Goal: Task Accomplishment & Management: Manage account settings

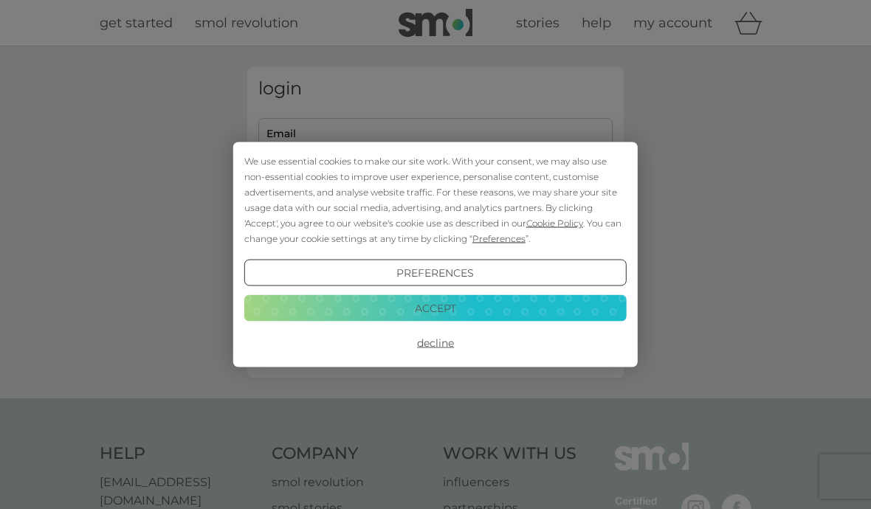
click at [472, 306] on button "Accept" at bounding box center [435, 308] width 382 height 27
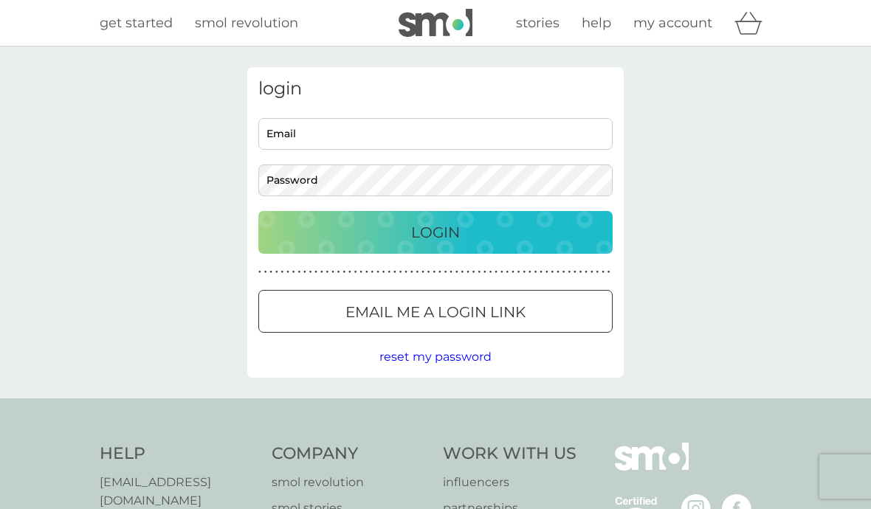
click at [413, 144] on input "Email" at bounding box center [435, 134] width 354 height 32
type input "helenmcinnes16@gmail.com"
click at [436, 232] on button "Login" at bounding box center [435, 232] width 354 height 43
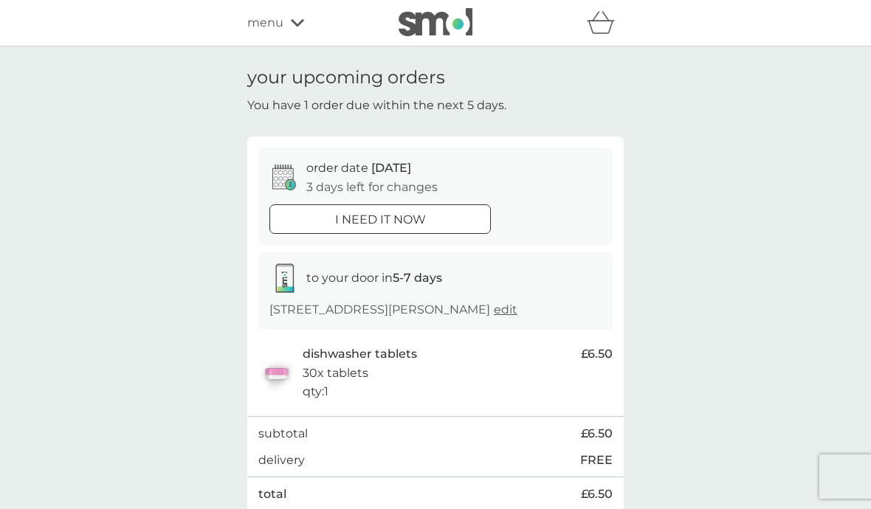
click at [468, 224] on div "i need it now" at bounding box center [380, 219] width 220 height 19
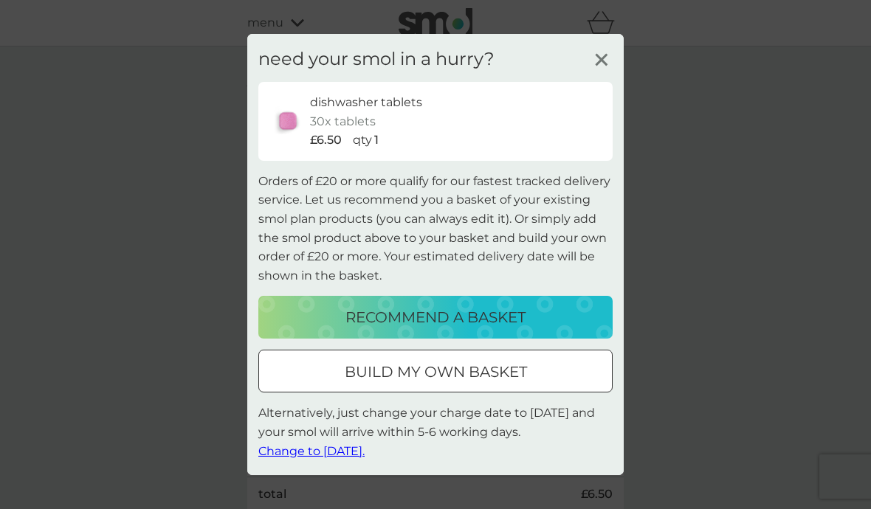
click at [708, 179] on div "need your smol in a hurry? dishwasher tablets 30x tablets £6.50 qty 1 Orders of…" at bounding box center [435, 254] width 871 height 509
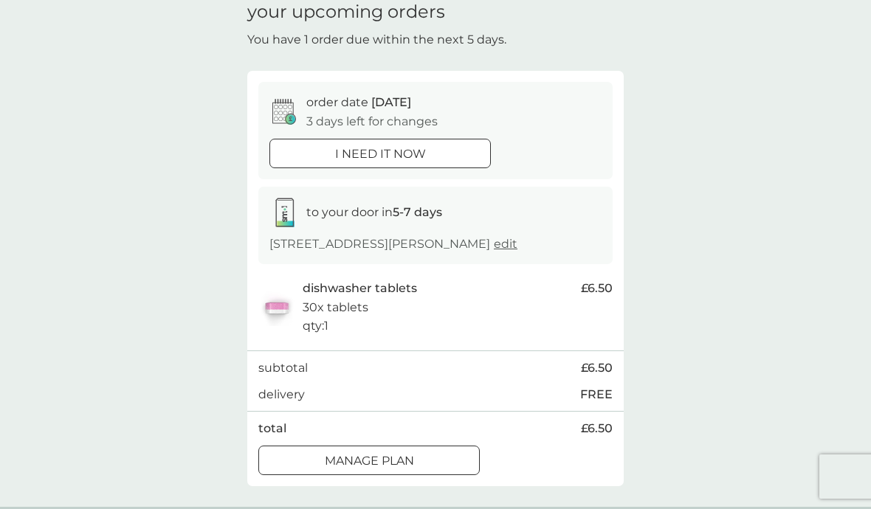
scroll to position [66, 0]
click at [412, 451] on p "Manage plan" at bounding box center [369, 460] width 89 height 19
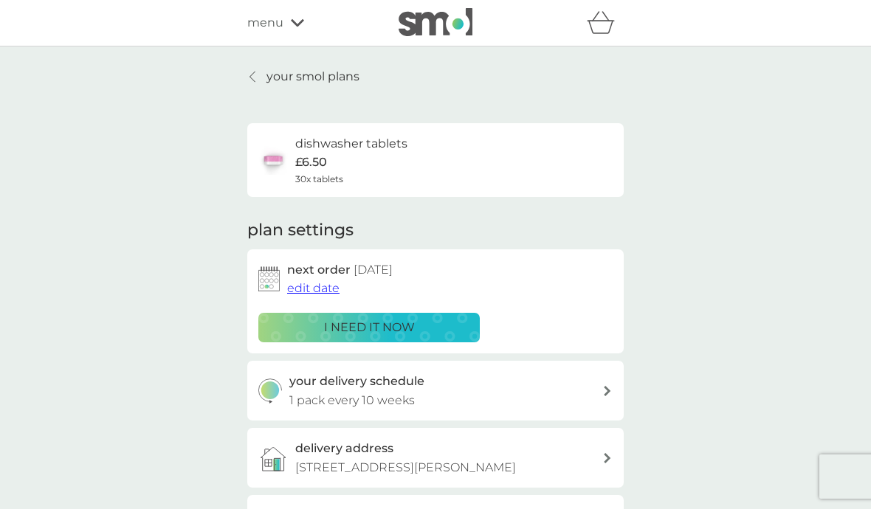
click at [319, 289] on span "edit date" at bounding box center [313, 288] width 52 height 14
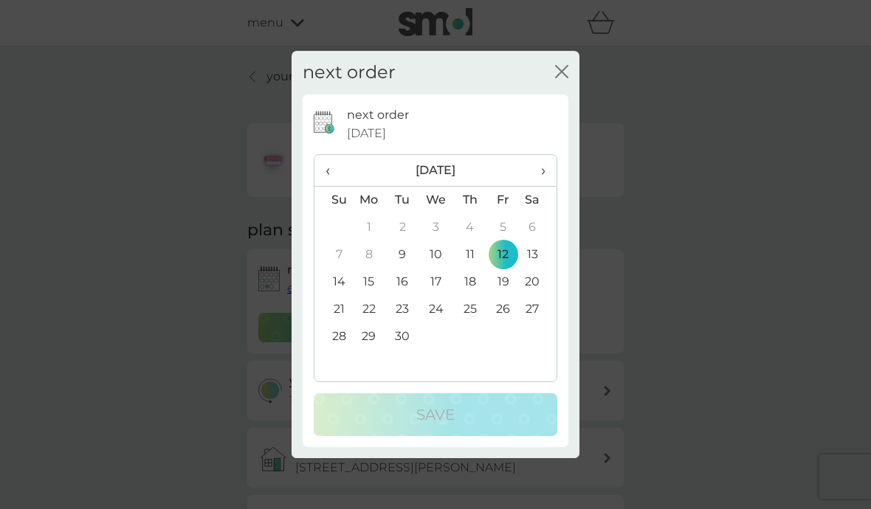
click at [604, 119] on div "next order close next order [DATE] ‹ [DATE] › Su Mo Tu We Th Fr Sa 31 1 2 3 4 5…" at bounding box center [435, 254] width 871 height 509
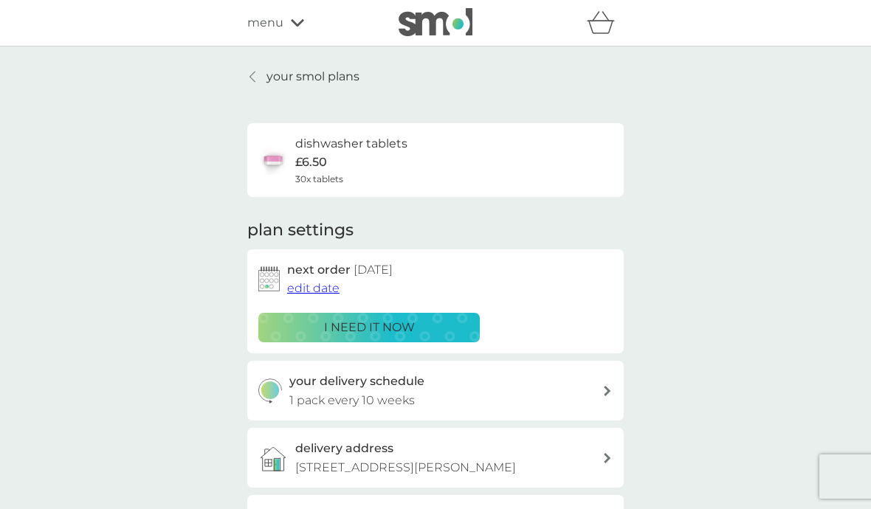
click at [615, 382] on div "your delivery schedule 1 pack every 10 weeks" at bounding box center [435, 391] width 376 height 60
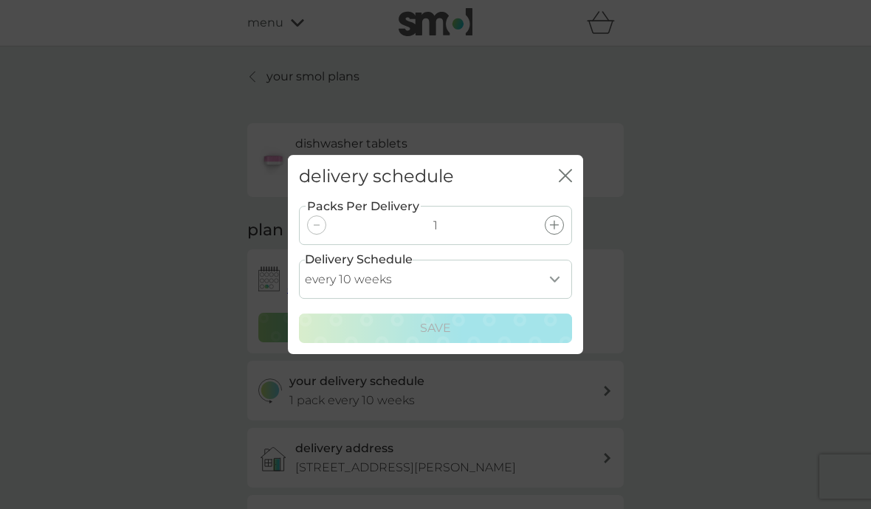
click at [562, 299] on select "every 1 week every 2 weeks every 3 weeks every 4 weeks every 5 weeks every 6 we…" at bounding box center [435, 279] width 273 height 39
select select "112"
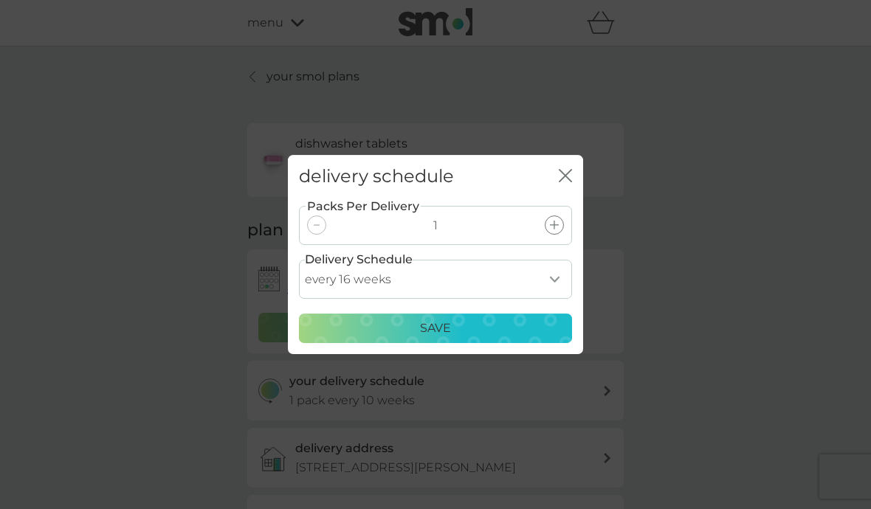
click at [495, 338] on div "Save" at bounding box center [436, 328] width 254 height 19
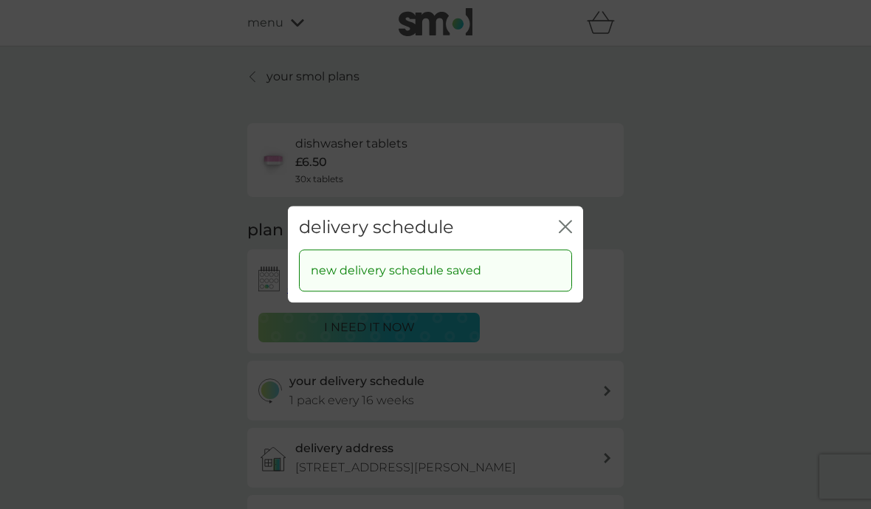
click at [571, 233] on icon "close" at bounding box center [565, 226] width 13 height 13
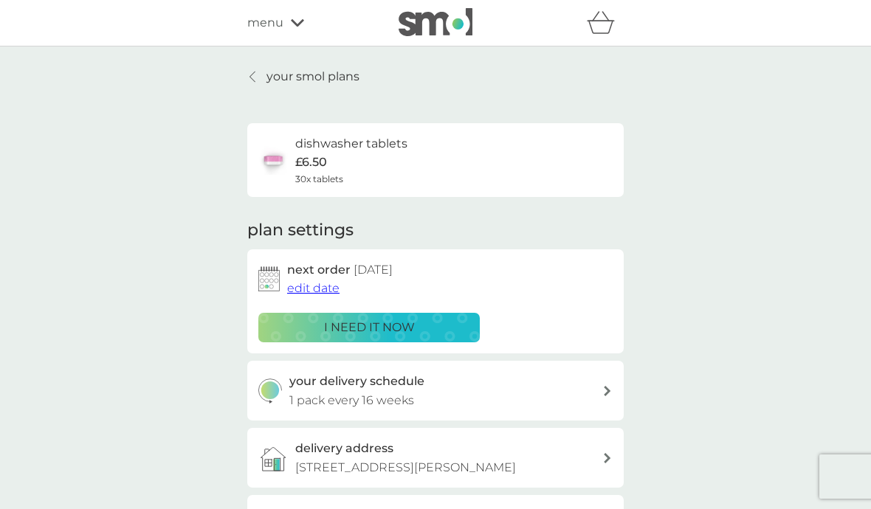
click at [324, 286] on span "edit date" at bounding box center [313, 288] width 52 height 14
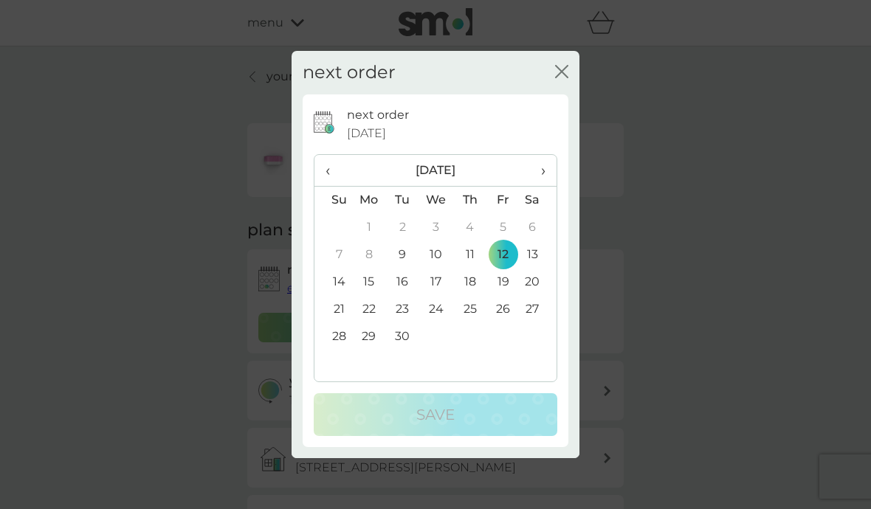
click at [551, 187] on th "›" at bounding box center [538, 171] width 37 height 32
click at [534, 296] on td "18" at bounding box center [538, 282] width 37 height 27
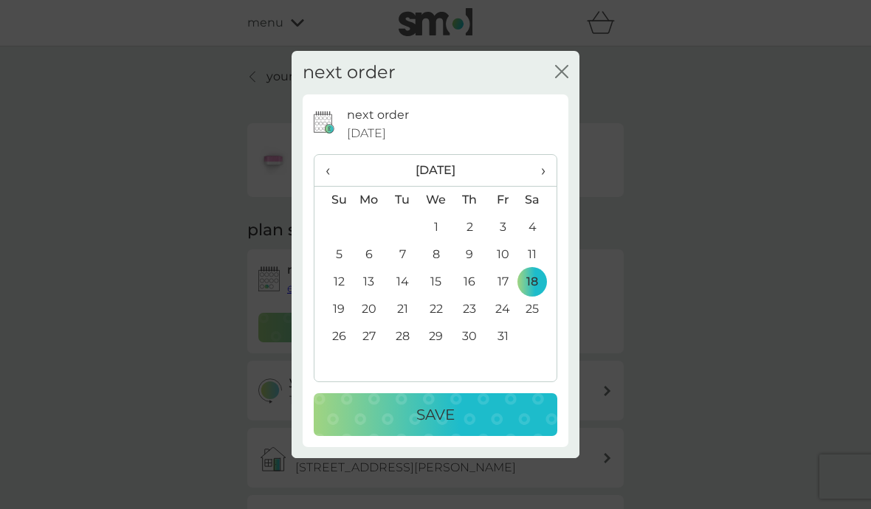
click at [483, 427] on div "Save" at bounding box center [435, 415] width 214 height 24
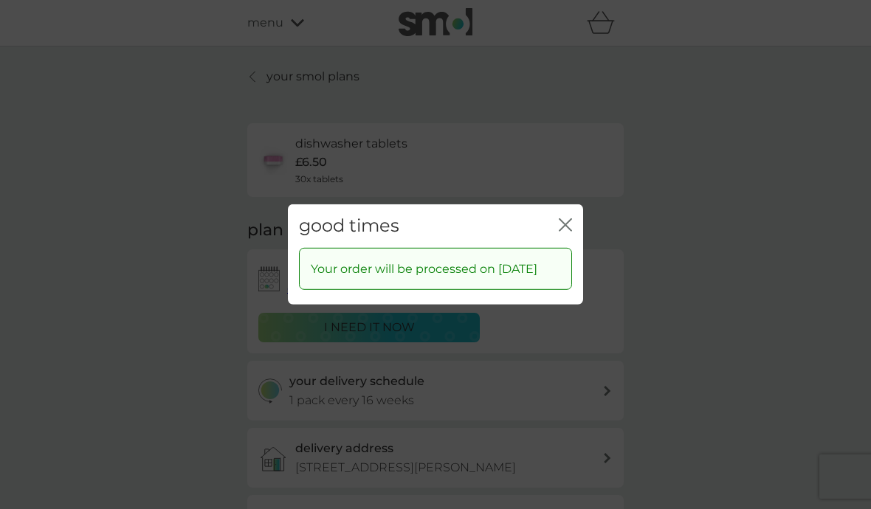
click at [570, 231] on icon "close" at bounding box center [568, 225] width 6 height 12
